Goal: Find contact information: Find contact information

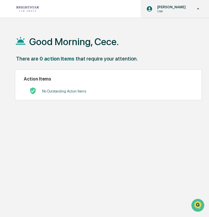
click at [179, 14] on div "[PERSON_NAME] User" at bounding box center [174, 9] width 68 height 18
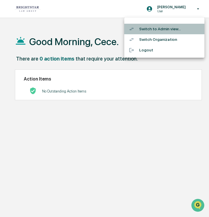
click at [174, 30] on li "Switch to Admin view..." at bounding box center [164, 29] width 80 height 11
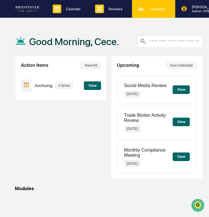
click at [164, 10] on p "Company" at bounding box center [156, 9] width 23 height 4
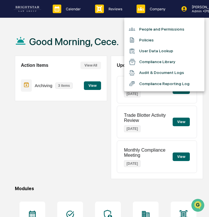
click at [148, 27] on li "People and Permissions" at bounding box center [164, 29] width 80 height 11
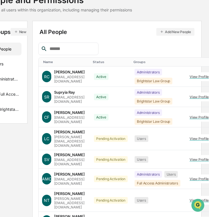
scroll to position [57, 26]
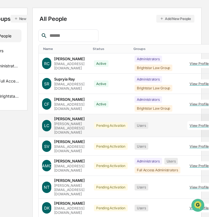
click at [82, 126] on div "LC [PERSON_NAME] [PERSON_NAME][EMAIL_ADDRESS][DOMAIN_NAME]" at bounding box center [64, 126] width 45 height 18
click at [82, 126] on div "[PERSON_NAME][EMAIL_ADDRESS][DOMAIN_NAME]" at bounding box center [70, 128] width 33 height 13
copy div "[PERSON_NAME][EMAIL_ADDRESS][DOMAIN_NAME]"
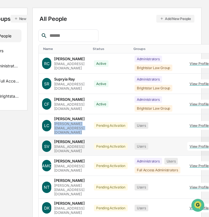
click at [72, 145] on div "[EMAIL_ADDRESS][DOMAIN_NAME]" at bounding box center [70, 149] width 33 height 9
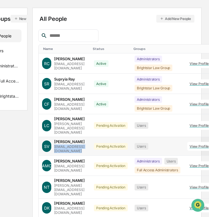
click at [72, 145] on div "[EMAIL_ADDRESS][DOMAIN_NAME]" at bounding box center [70, 149] width 33 height 9
copy div "[EMAIL_ADDRESS][DOMAIN_NAME]"
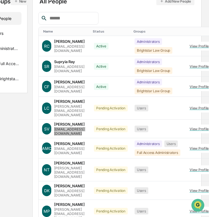
scroll to position [79, 26]
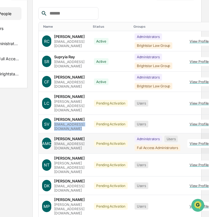
click at [67, 142] on div "[EMAIL_ADDRESS][DOMAIN_NAME]" at bounding box center [70, 146] width 33 height 9
copy div "[EMAIL_ADDRESS][DOMAIN_NAME]"
click at [66, 161] on div "[PERSON_NAME][EMAIL_ADDRESS][DOMAIN_NAME]" at bounding box center [70, 167] width 33 height 13
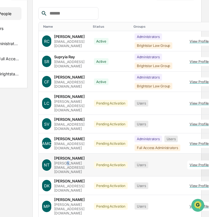
click at [66, 161] on div "[PERSON_NAME][EMAIL_ADDRESS][DOMAIN_NAME]" at bounding box center [70, 167] width 33 height 13
copy div "[PERSON_NAME][EMAIL_ADDRESS][DOMAIN_NAME]"
click at [87, 184] on div "[EMAIL_ADDRESS][DOMAIN_NAME]" at bounding box center [70, 188] width 33 height 9
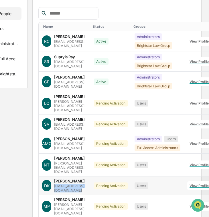
click at [87, 184] on div "[EMAIL_ADDRESS][DOMAIN_NAME]" at bounding box center [70, 188] width 33 height 9
copy div "[EMAIL_ADDRESS][DOMAIN_NAME]"
click at [82, 203] on div "[PERSON_NAME][EMAIL_ADDRESS][DOMAIN_NAME]" at bounding box center [70, 209] width 33 height 13
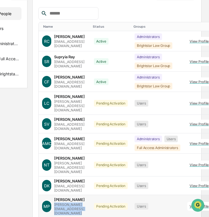
click at [82, 203] on div "[PERSON_NAME][EMAIL_ADDRESS][DOMAIN_NAME]" at bounding box center [70, 209] width 33 height 13
copy div "[PERSON_NAME][EMAIL_ADDRESS][DOMAIN_NAME]"
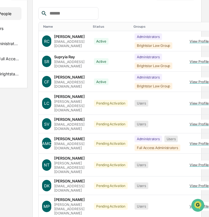
copy div "[EMAIL_ADDRESS][DOMAIN_NAME]"
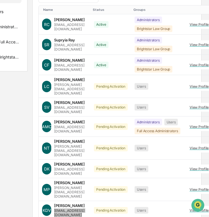
scroll to position [0, 26]
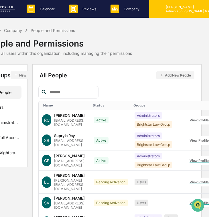
click at [173, 10] on p "Admin • [PERSON_NAME] & Associates" at bounding box center [187, 11] width 53 height 4
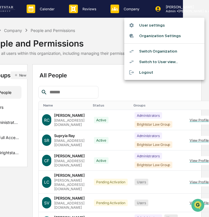
click at [163, 49] on li "Switch Organization" at bounding box center [164, 51] width 80 height 11
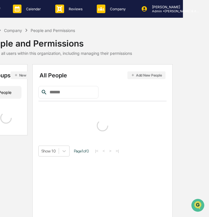
scroll to position [0, 0]
